Goal: Obtain resource: Obtain resource

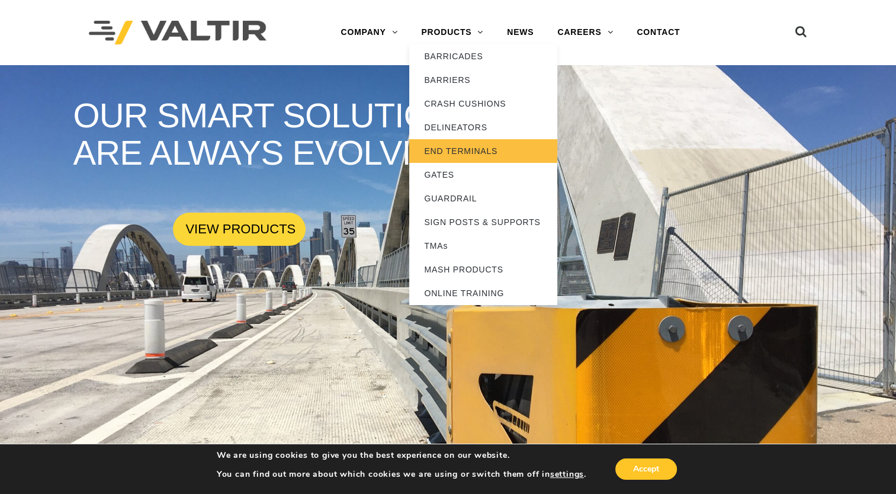
click at [480, 146] on link "END TERMINALS" at bounding box center [483, 151] width 148 height 24
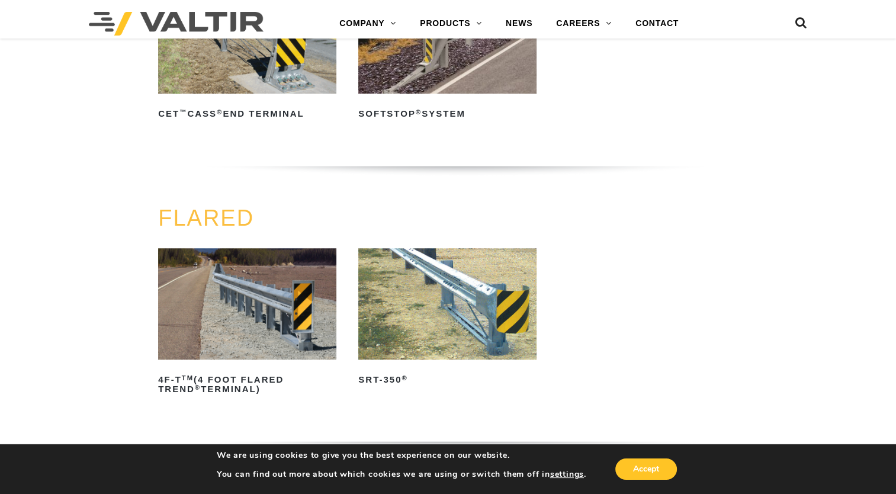
scroll to position [1007, 0]
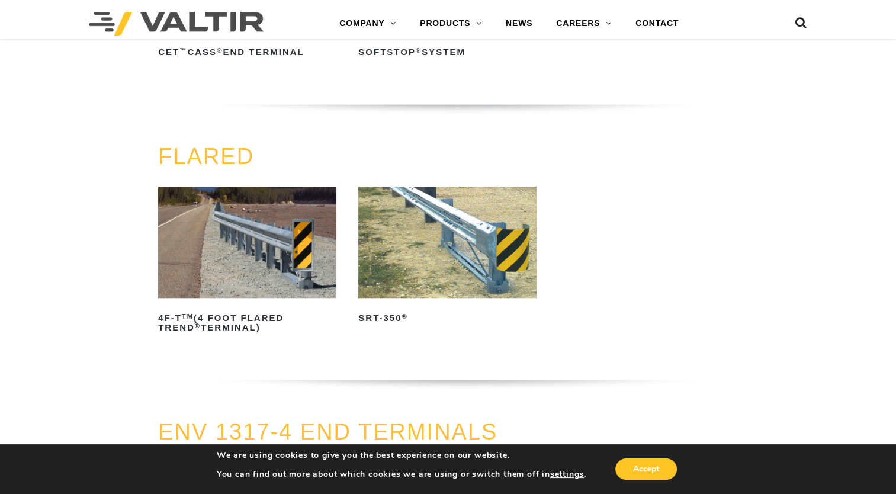
click at [456, 243] on img at bounding box center [447, 242] width 178 height 111
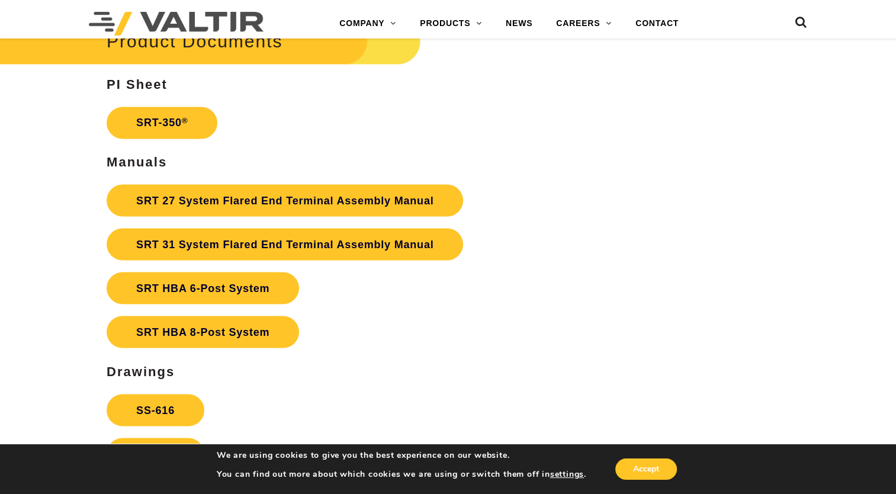
scroll to position [2073, 0]
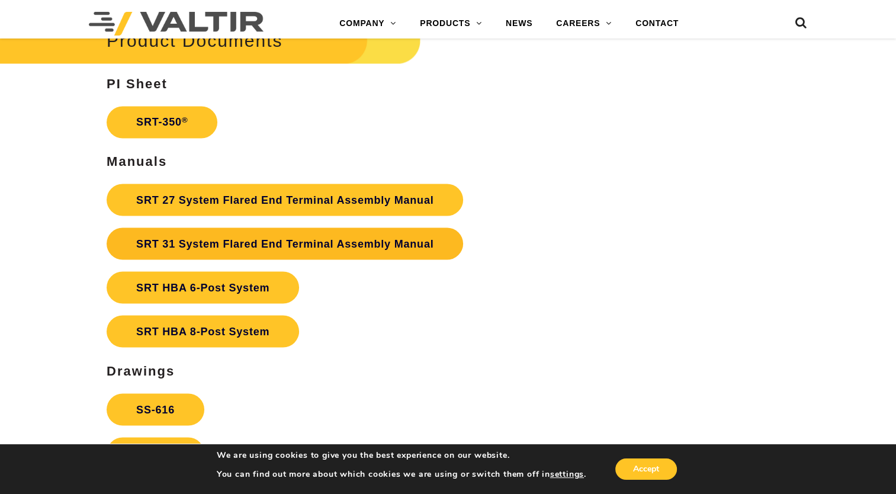
click at [338, 230] on link "SRT 31 System Flared End Terminal Assembly Manual" at bounding box center [285, 243] width 357 height 32
